Goal: Transaction & Acquisition: Subscribe to service/newsletter

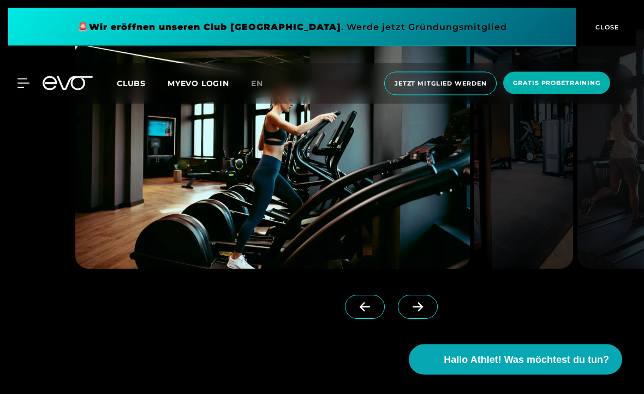
scroll to position [893, 0]
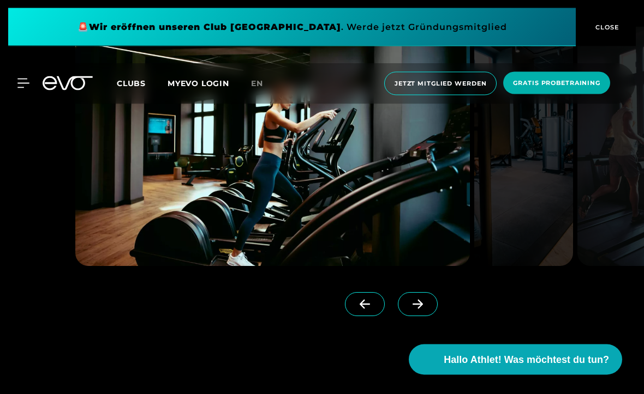
click at [417, 310] on icon at bounding box center [417, 305] width 10 height 9
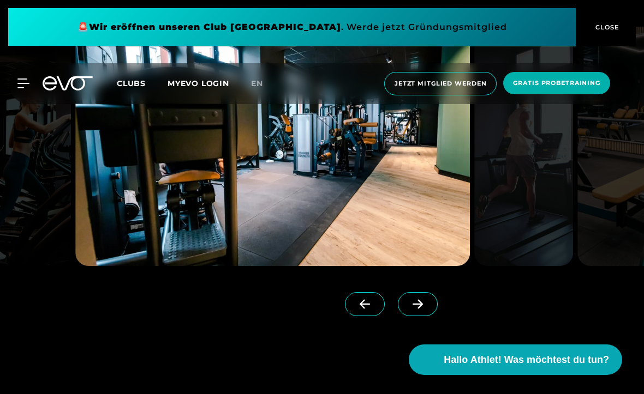
click at [416, 309] on icon at bounding box center [417, 304] width 10 height 9
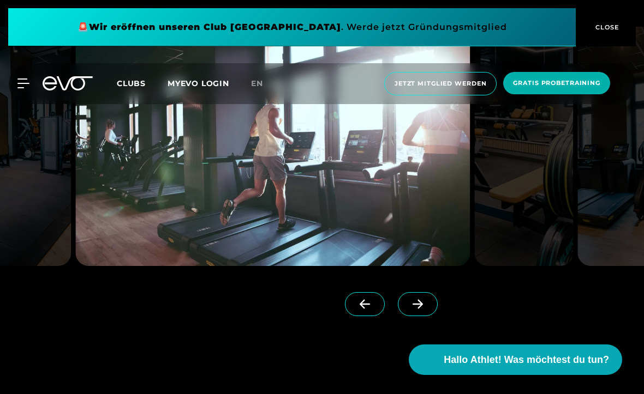
click at [416, 309] on icon at bounding box center [417, 304] width 19 height 10
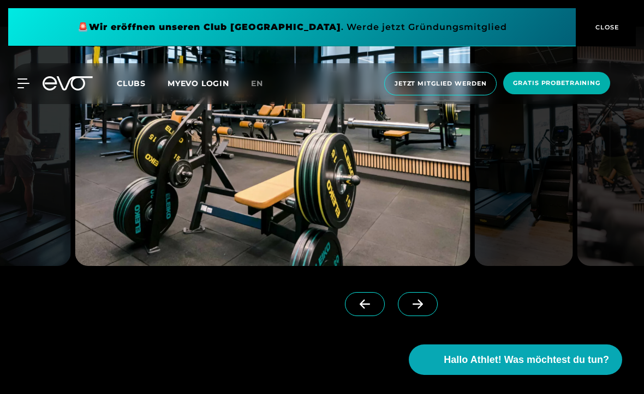
click at [417, 309] on icon at bounding box center [417, 304] width 19 height 10
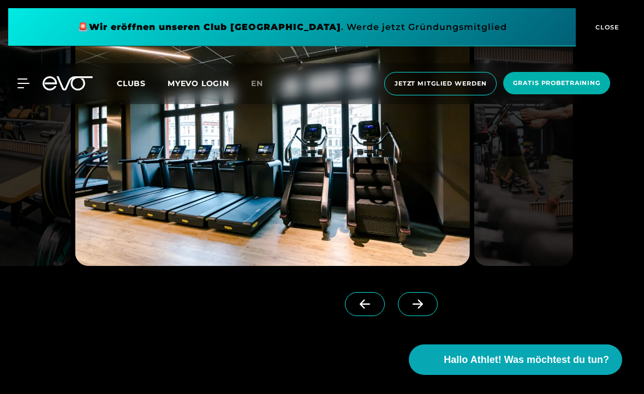
click at [417, 309] on icon at bounding box center [417, 304] width 19 height 10
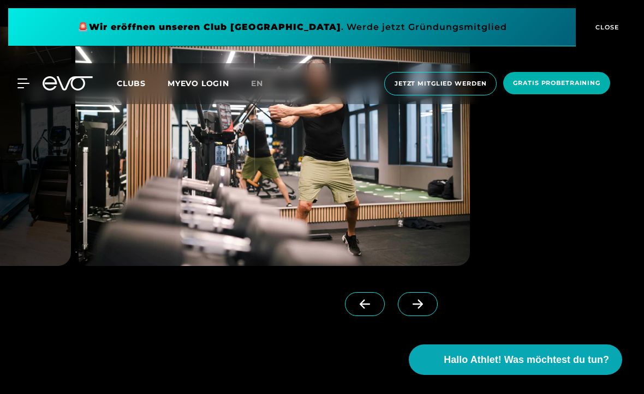
click at [417, 316] on span at bounding box center [418, 304] width 40 height 24
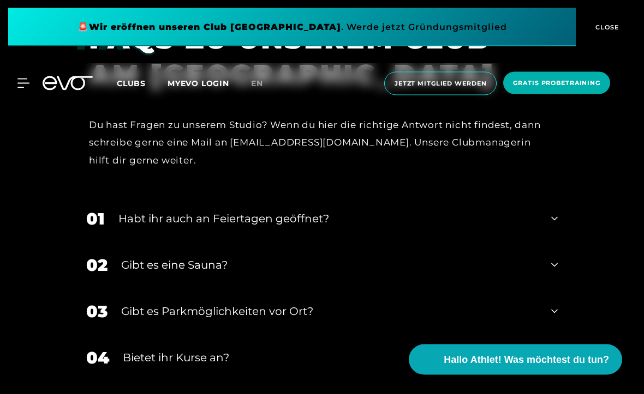
scroll to position [3630, 0]
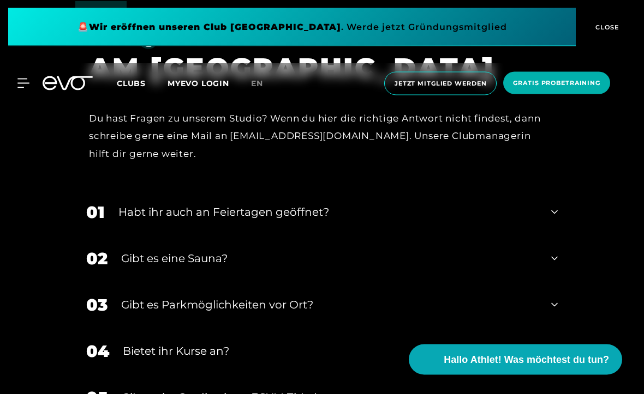
click at [423, 221] on div "Habt ihr auch an Feiertagen geöffnet?" at bounding box center [327, 213] width 419 height 16
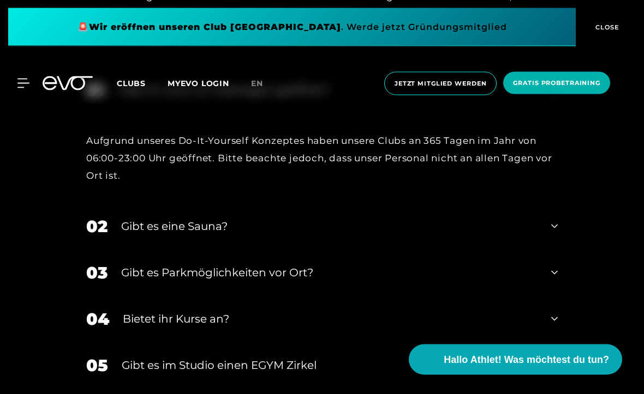
scroll to position [3771, 0]
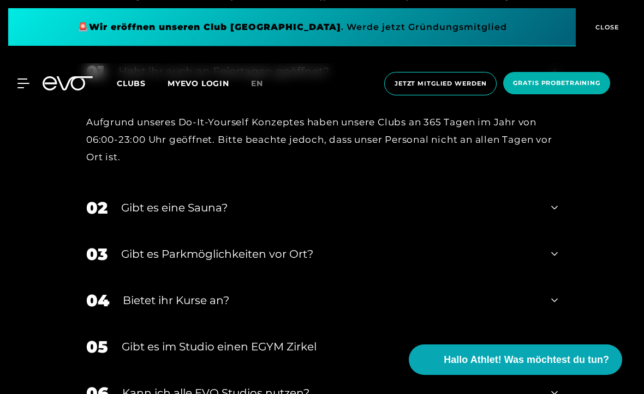
click at [130, 216] on div "Gibt es eine Sauna?" at bounding box center [329, 208] width 416 height 16
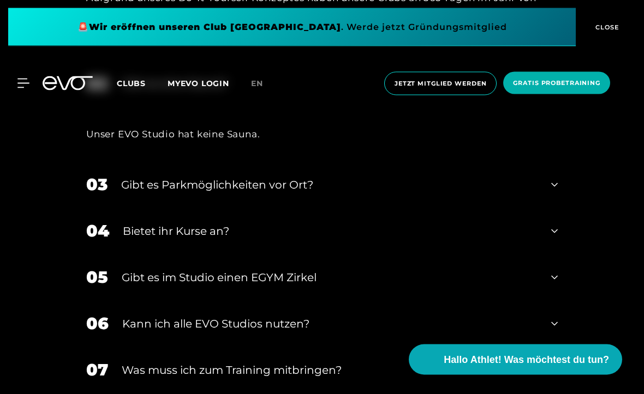
scroll to position [3899, 0]
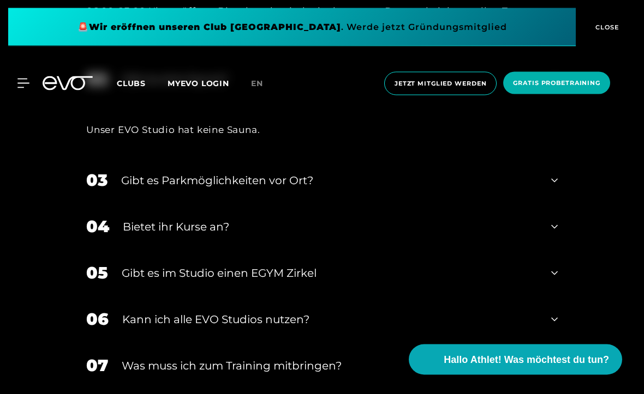
click at [141, 189] on div "Gibt es Parkmöglichkeiten vor Ort?" at bounding box center [329, 181] width 416 height 16
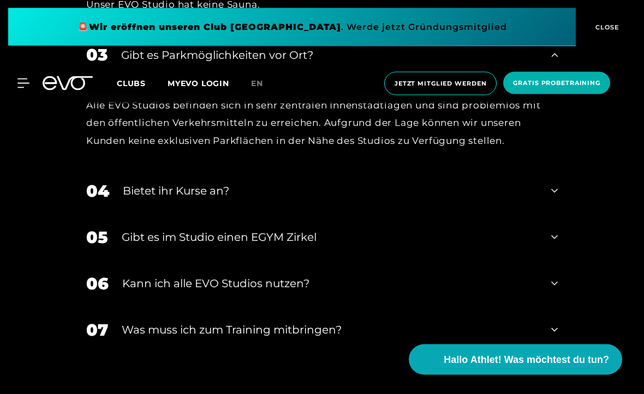
scroll to position [4025, 0]
click at [144, 199] on div "Bietet ihr Kurse an?" at bounding box center [330, 191] width 415 height 16
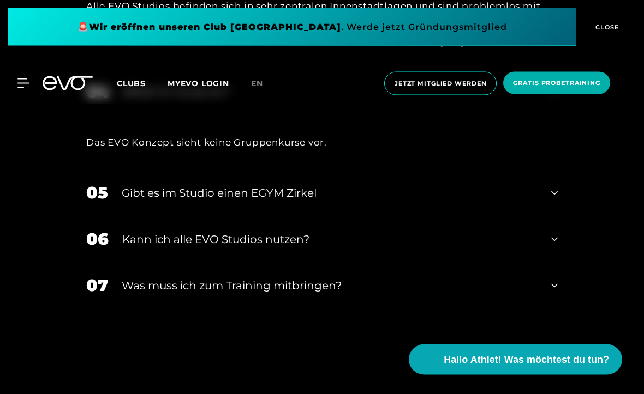
scroll to position [4125, 0]
click at [147, 201] on div "Gibt es im Studio einen EGYM Zirkel" at bounding box center [330, 193] width 416 height 16
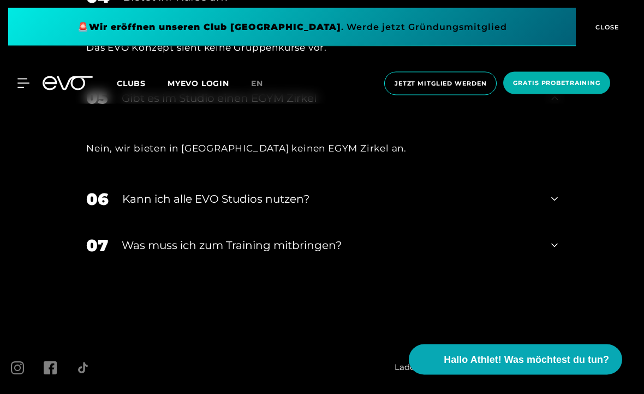
scroll to position [4220, 0]
click at [148, 207] on div "Kann ich alle EVO Studios nutzen?" at bounding box center [329, 199] width 415 height 16
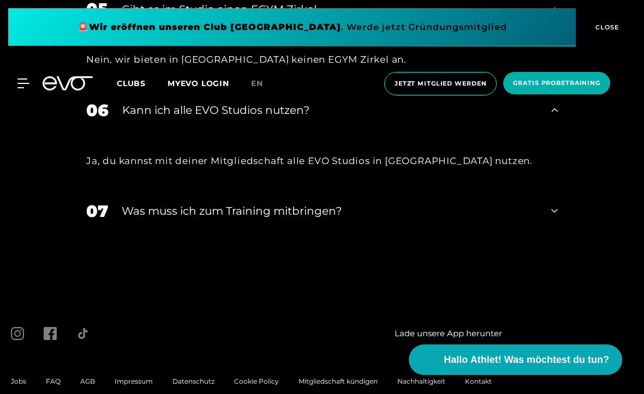
scroll to position [4308, 0]
click at [147, 219] on div "Was muss ich zum Training mitbringen?" at bounding box center [330, 211] width 416 height 16
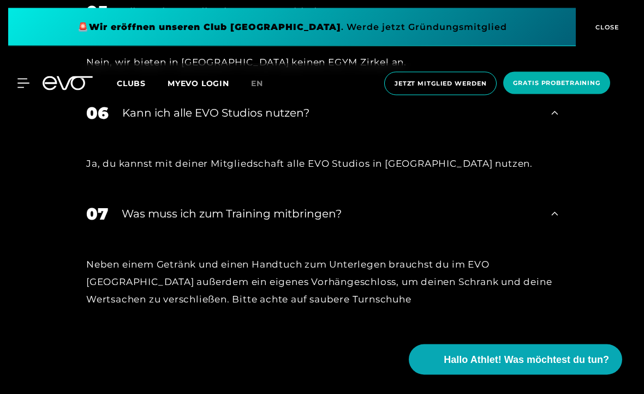
scroll to position [4302, 0]
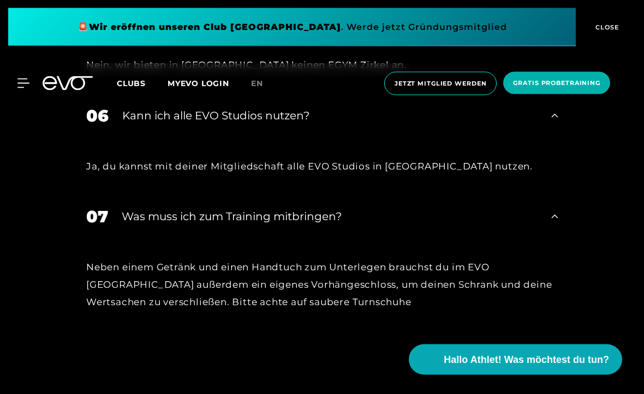
click at [20, 82] on icon at bounding box center [23, 84] width 12 height 10
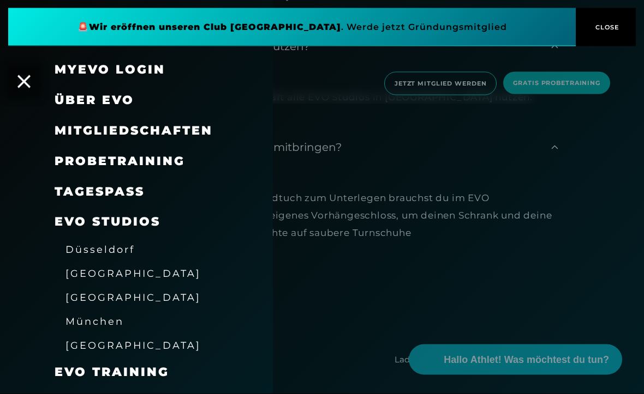
scroll to position [0, 0]
click at [116, 160] on span "Probetraining" at bounding box center [120, 161] width 130 height 15
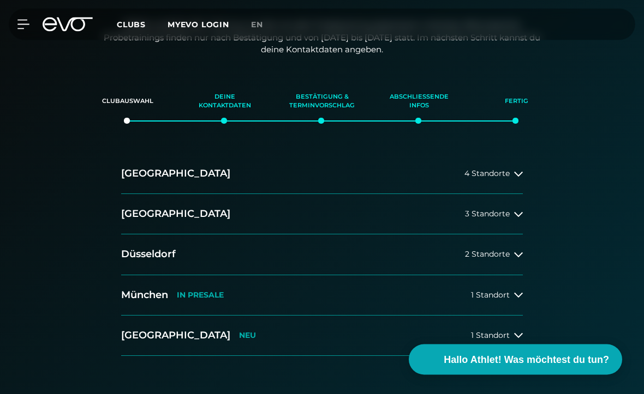
scroll to position [113, 0]
click at [146, 215] on h2 "[GEOGRAPHIC_DATA]" at bounding box center [175, 214] width 109 height 14
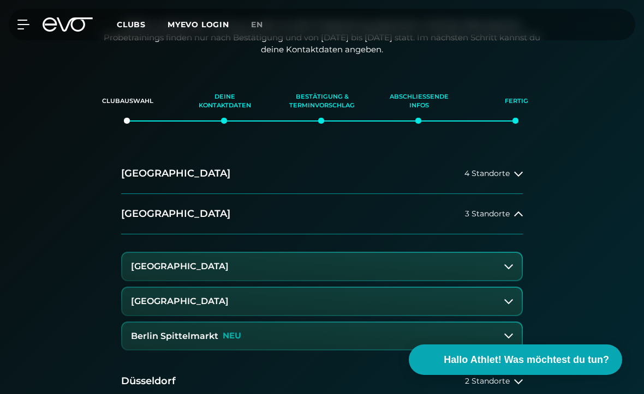
click at [222, 268] on h3 "[GEOGRAPHIC_DATA]" at bounding box center [180, 267] width 98 height 10
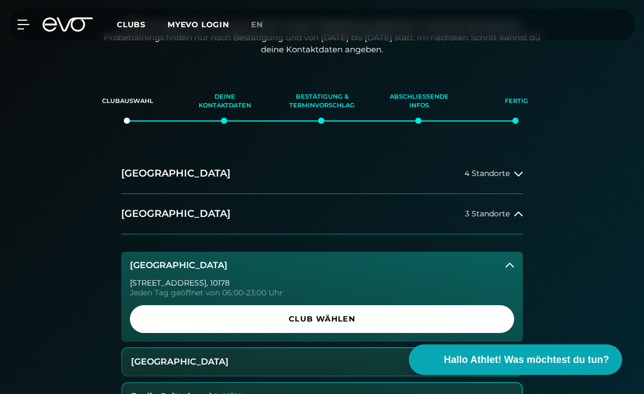
click at [167, 361] on h3 "[GEOGRAPHIC_DATA]" at bounding box center [180, 362] width 98 height 10
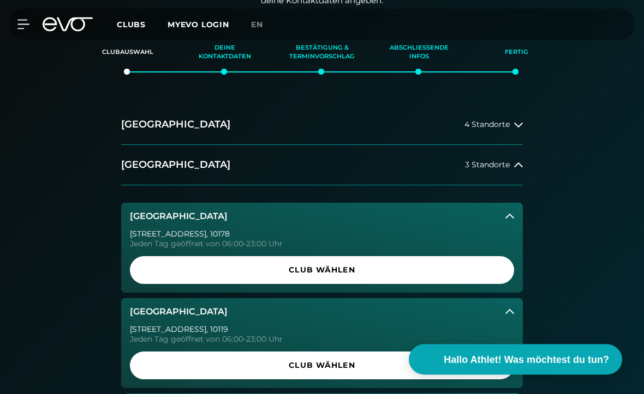
scroll to position [165, 0]
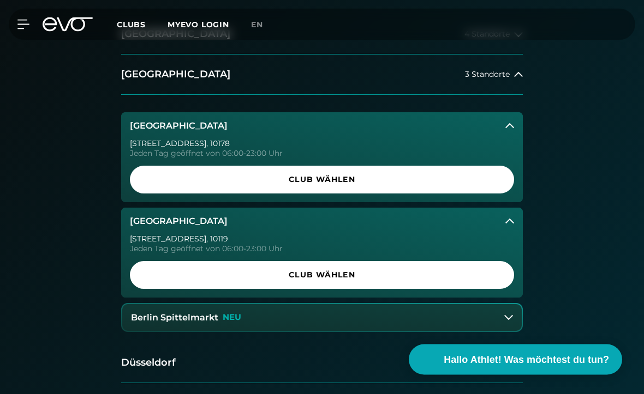
click at [176, 314] on h3 "Berlin Spittelmarkt" at bounding box center [174, 319] width 87 height 10
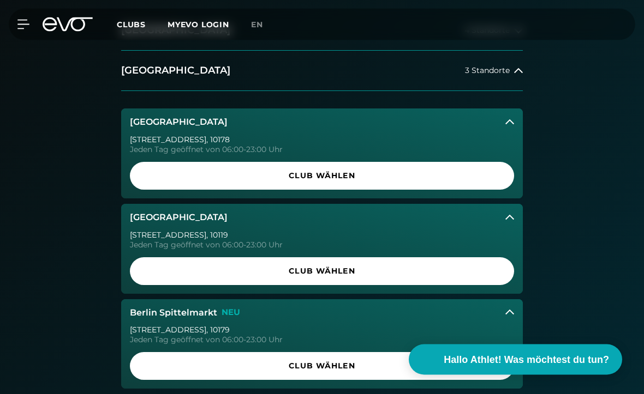
scroll to position [255, 0]
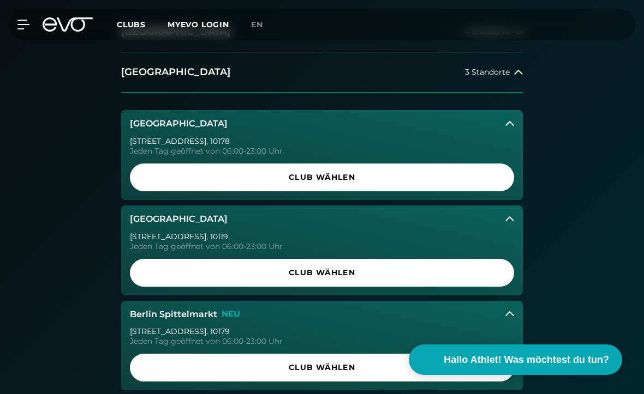
click at [280, 273] on span "Club wählen" at bounding box center [322, 272] width 358 height 11
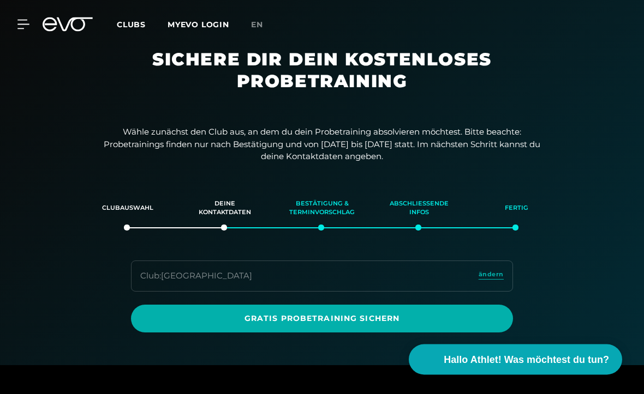
scroll to position [0, 0]
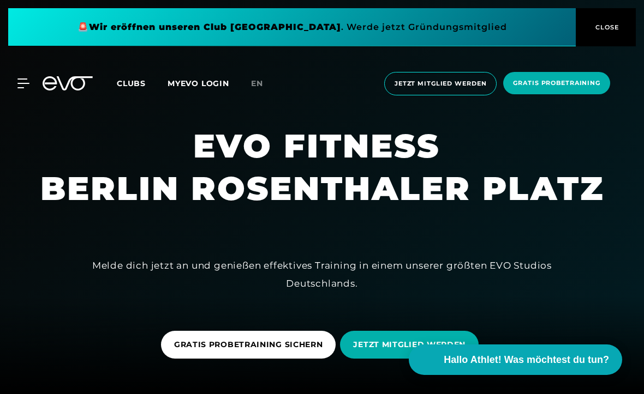
click at [424, 82] on span "Jetzt Mitglied werden" at bounding box center [440, 83] width 92 height 9
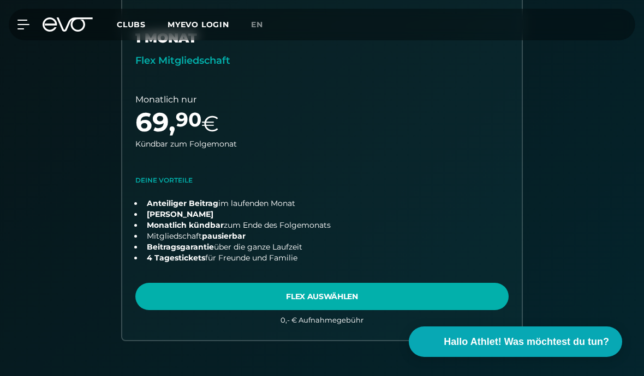
scroll to position [741, 0]
